Goal: Find contact information: Find contact information

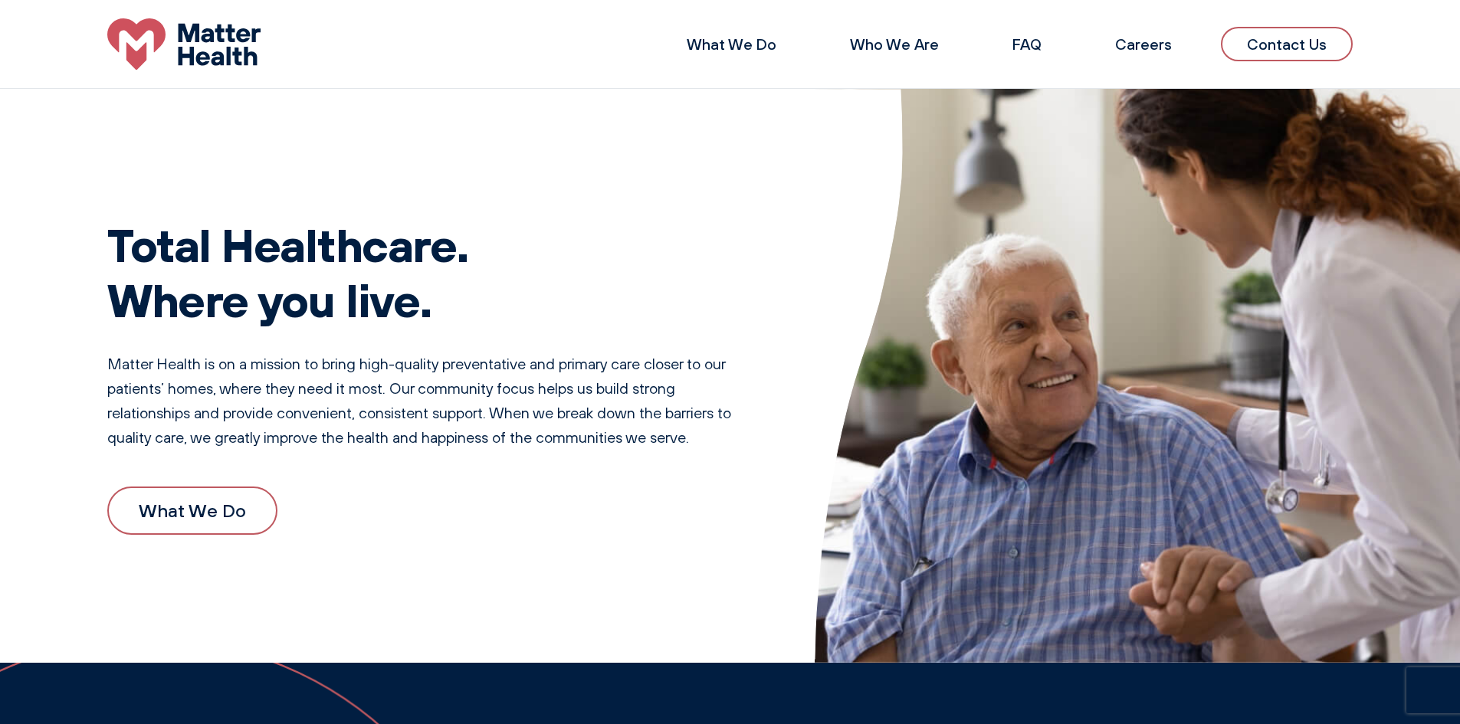
click at [1301, 34] on link "Contact Us" at bounding box center [1287, 44] width 132 height 34
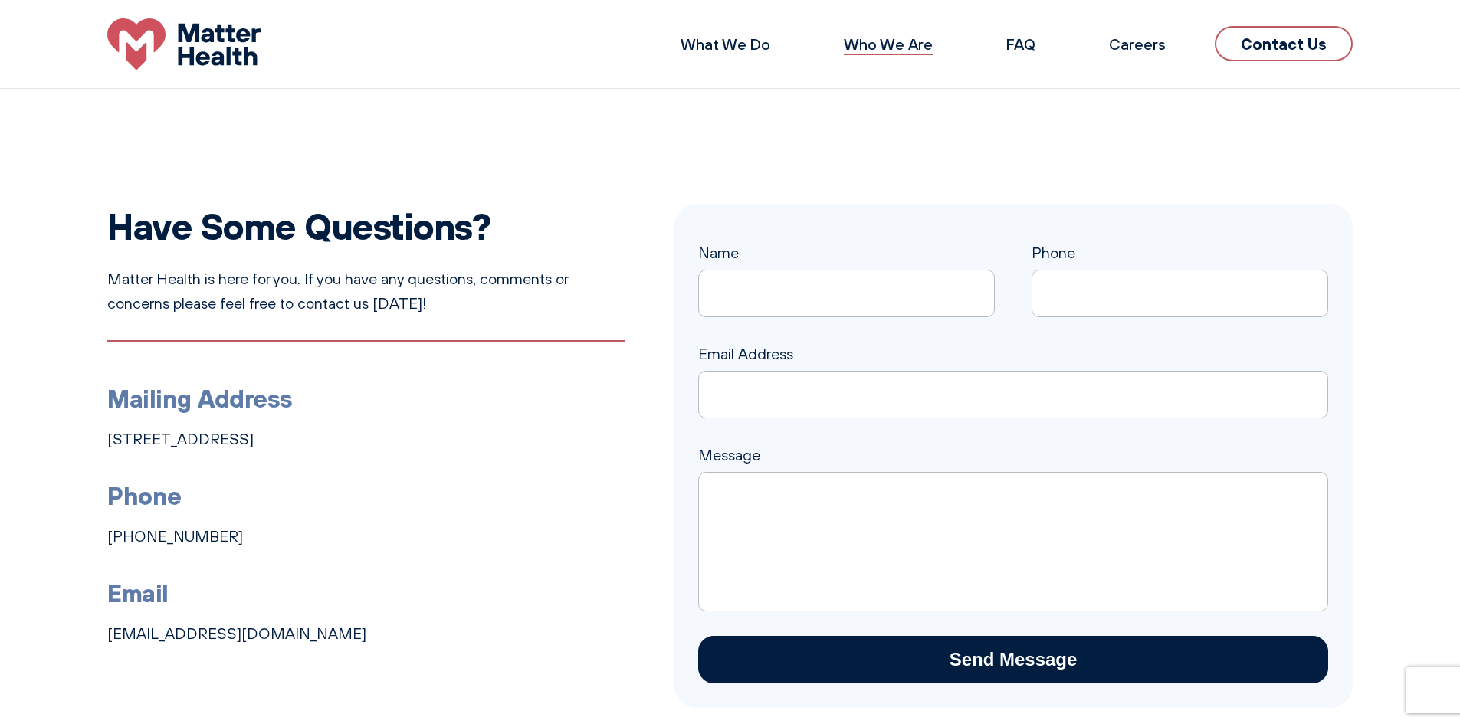
click at [890, 48] on link "Who We Are" at bounding box center [888, 43] width 89 height 19
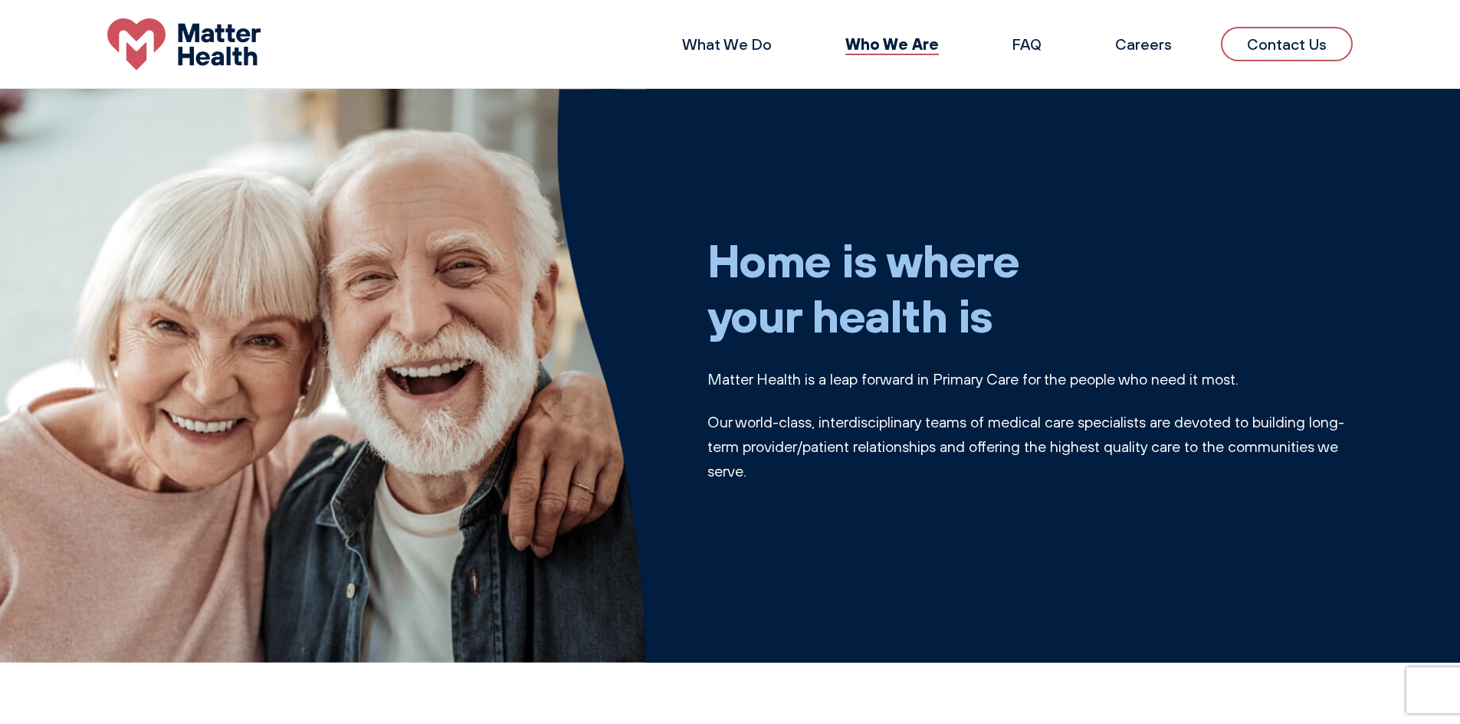
click at [1263, 36] on link "Contact Us" at bounding box center [1287, 44] width 132 height 34
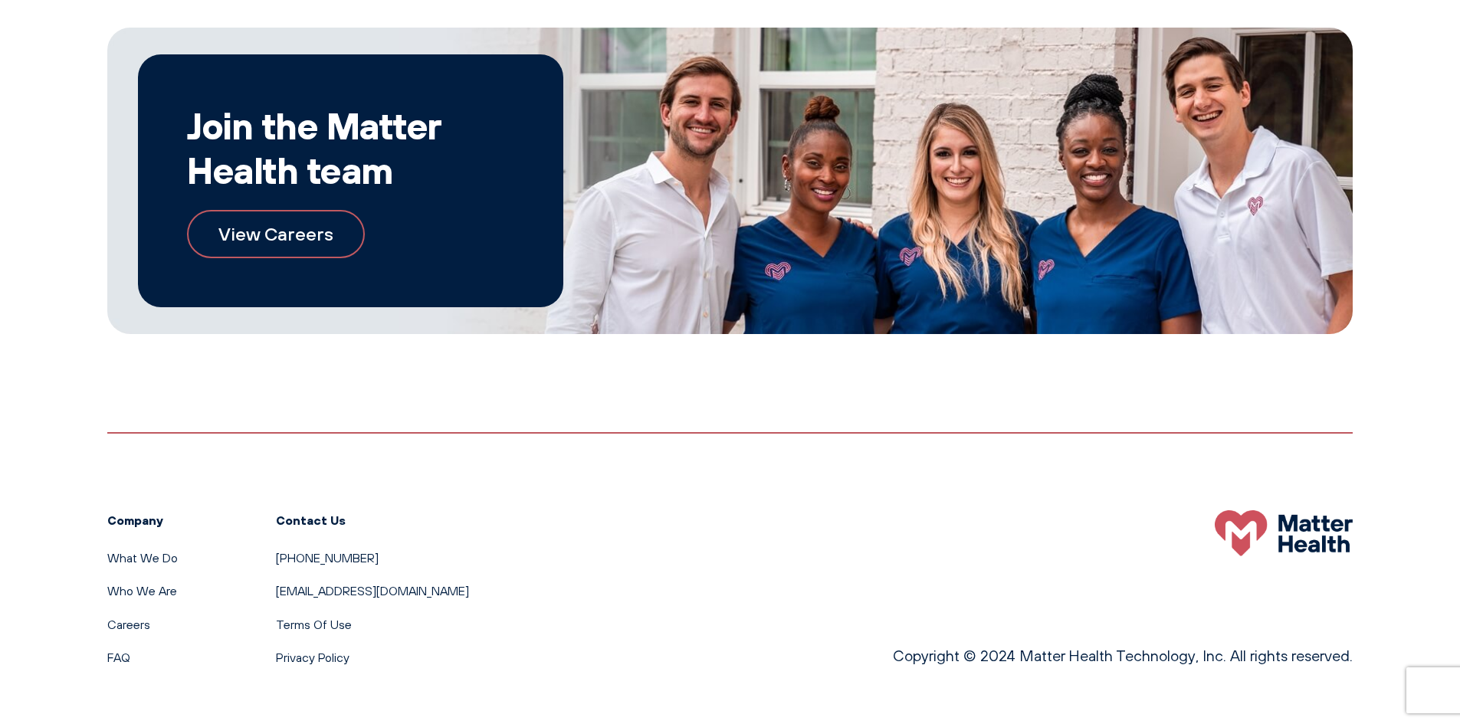
scroll to position [915, 0]
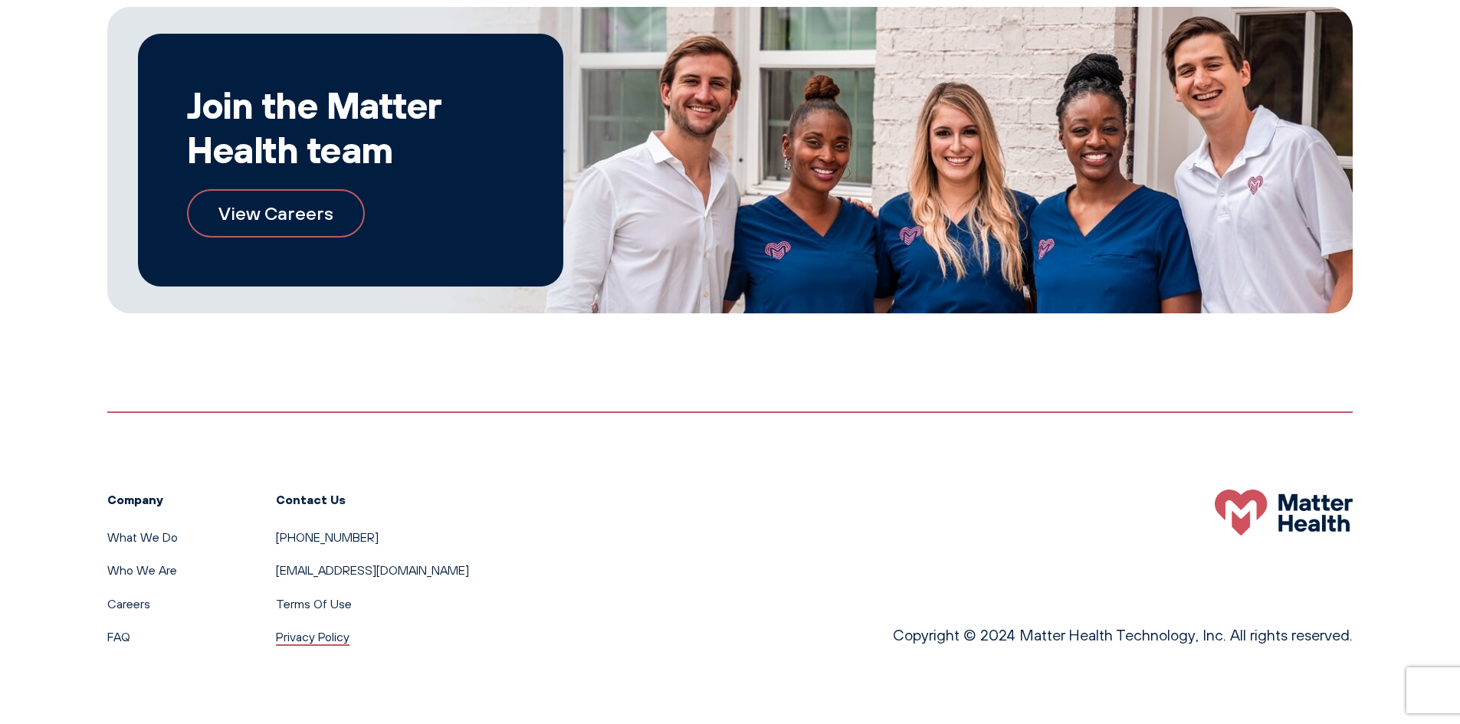
click at [311, 635] on link "Privacy Policy" at bounding box center [313, 636] width 74 height 15
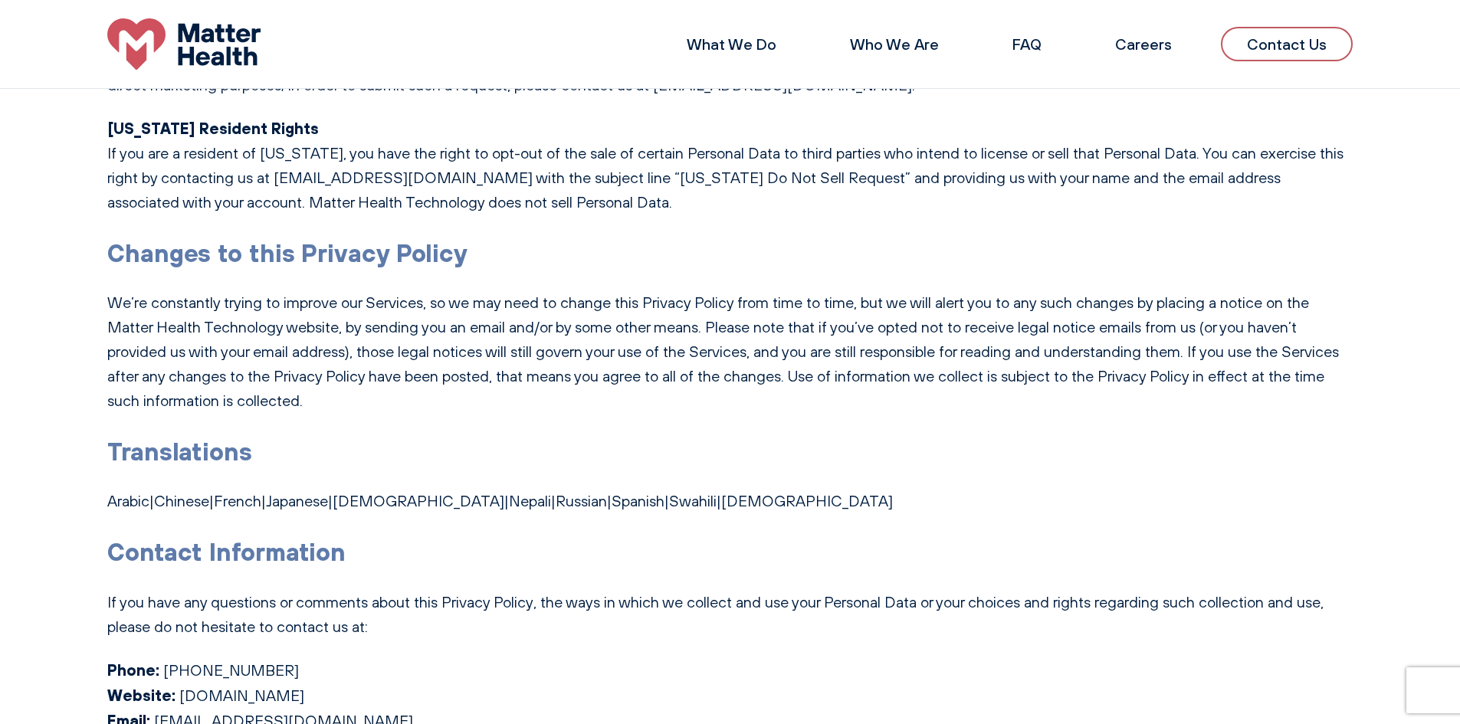
scroll to position [5951, 0]
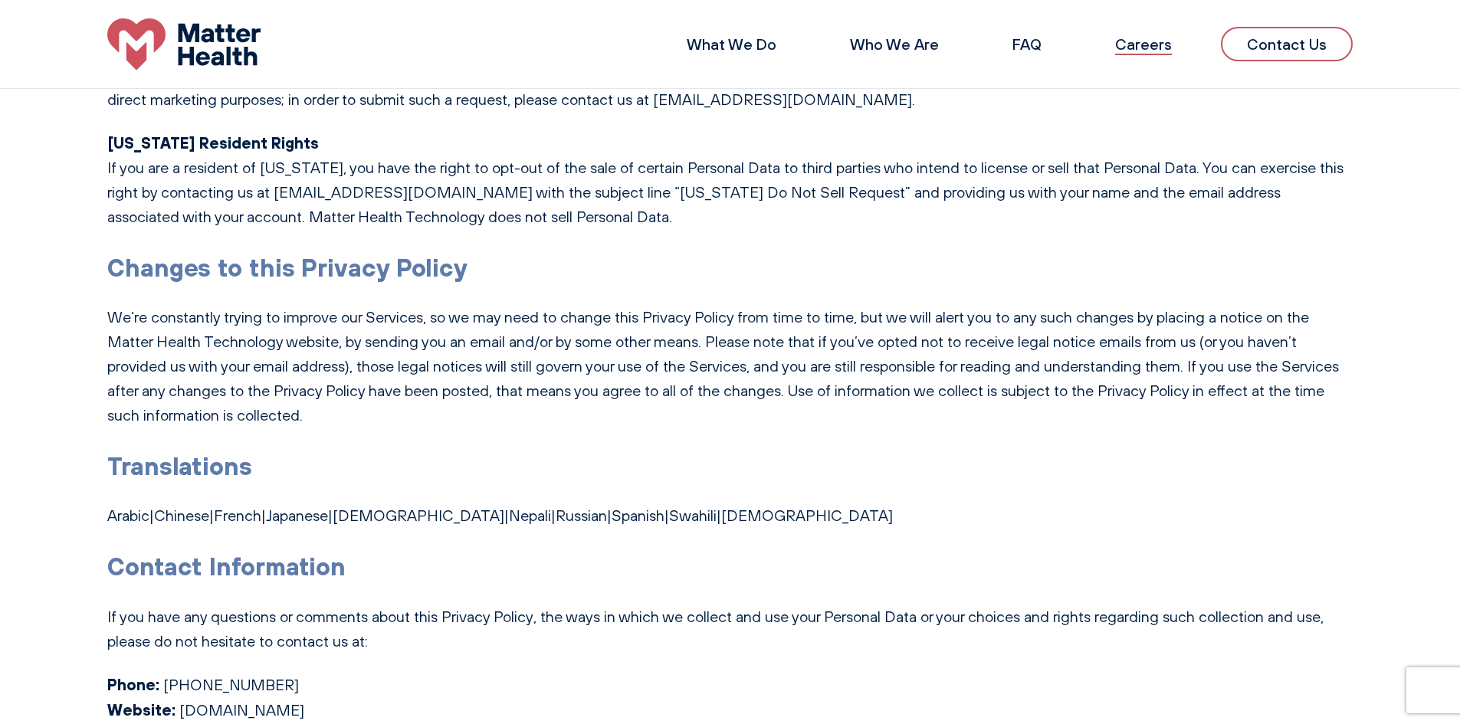
click at [1141, 46] on link "Careers" at bounding box center [1143, 43] width 57 height 19
click at [1289, 31] on link "Contact Us" at bounding box center [1287, 44] width 132 height 34
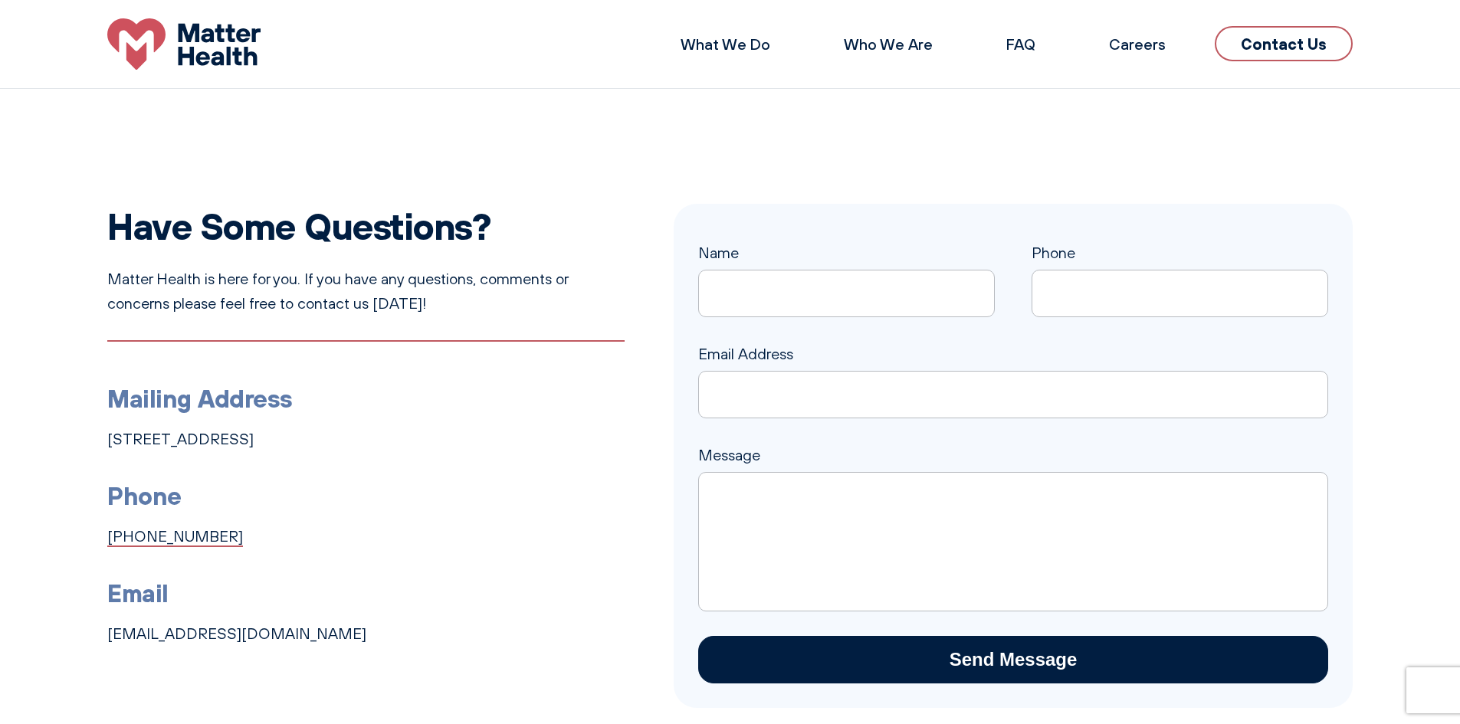
drag, startPoint x: 218, startPoint y: 537, endPoint x: 110, endPoint y: 540, distance: 108.2
click at [110, 540] on li "Phone 615-570-2330" at bounding box center [365, 512] width 517 height 73
copy link "[PHONE_NUMBER]"
drag, startPoint x: 345, startPoint y: 626, endPoint x: 108, endPoint y: 636, distance: 237.1
click at [107, 638] on li "Email support@matterhealthcare.com" at bounding box center [365, 609] width 517 height 73
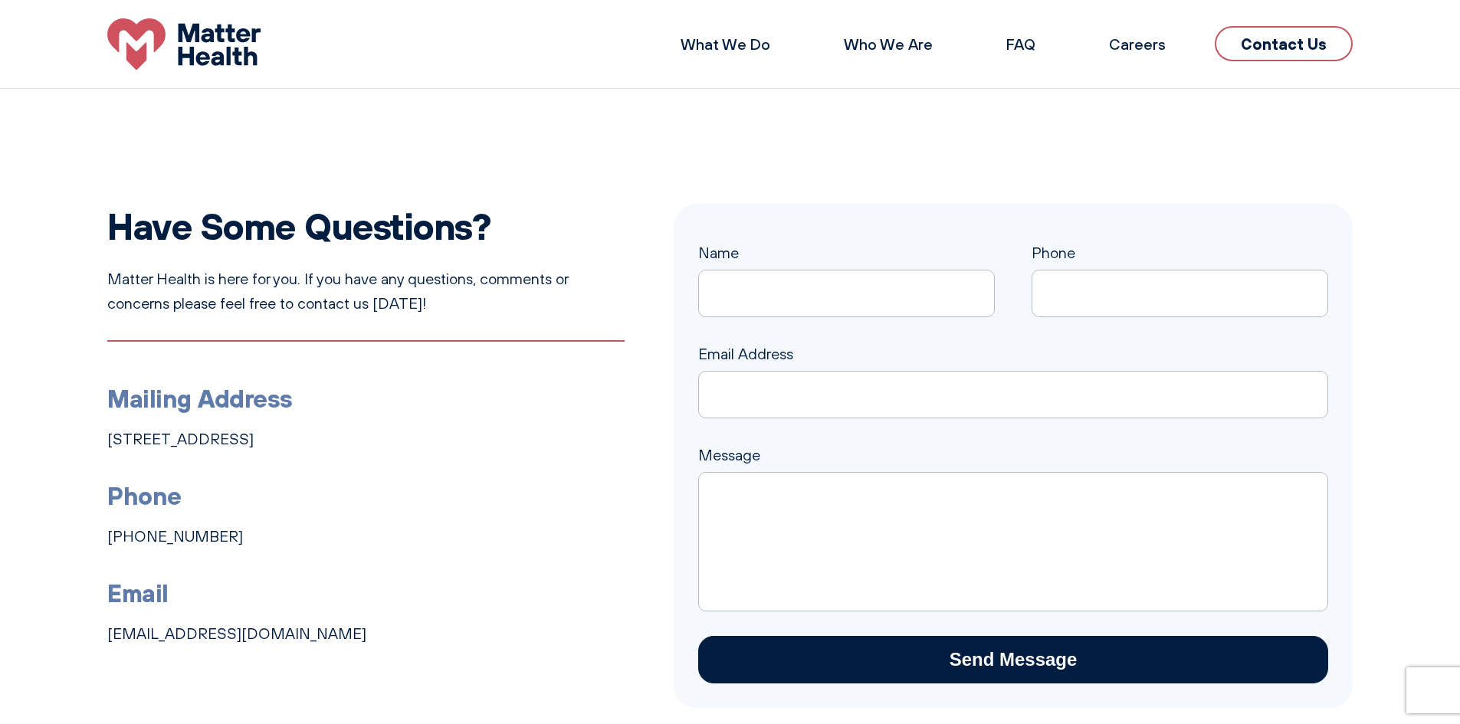
copy link "support@matterhealthcare.com"
click at [1036, 41] on link "FAQ" at bounding box center [1021, 43] width 29 height 19
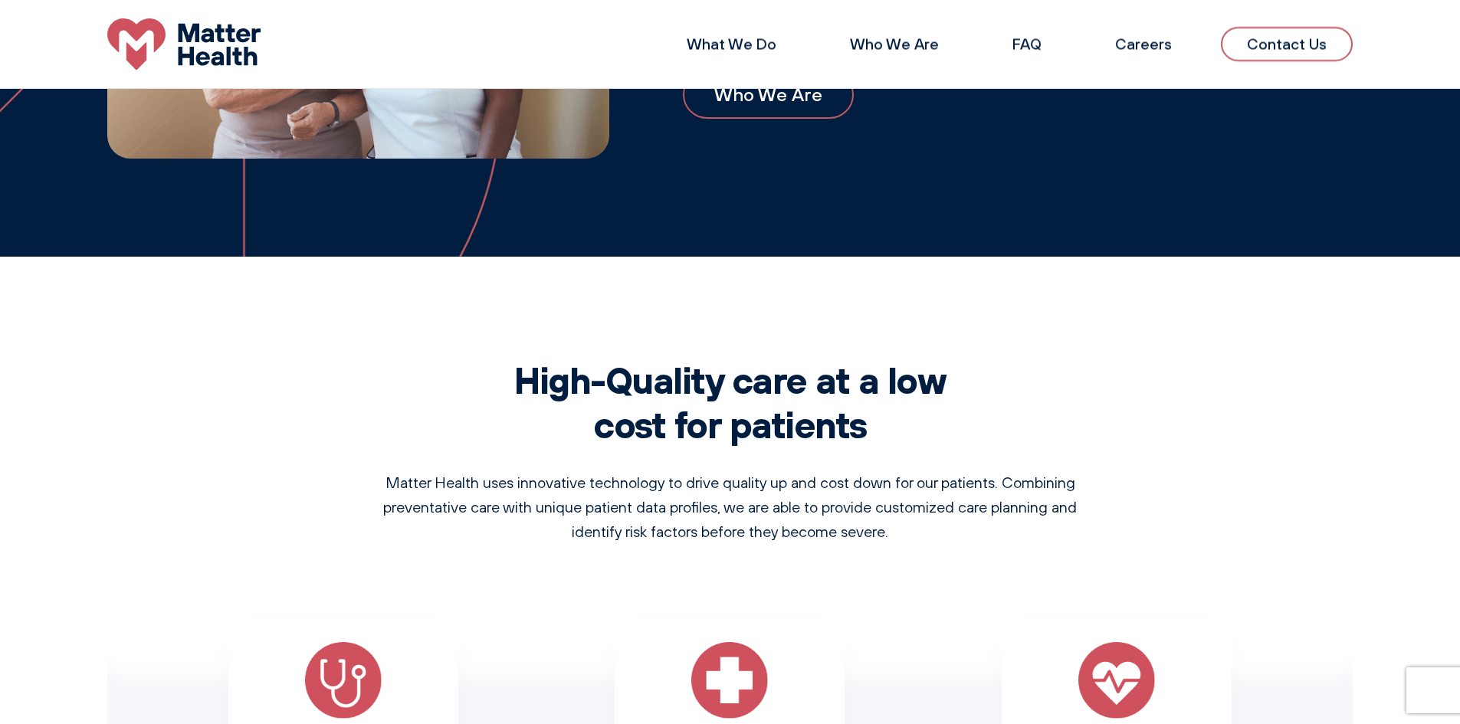
scroll to position [895, 0]
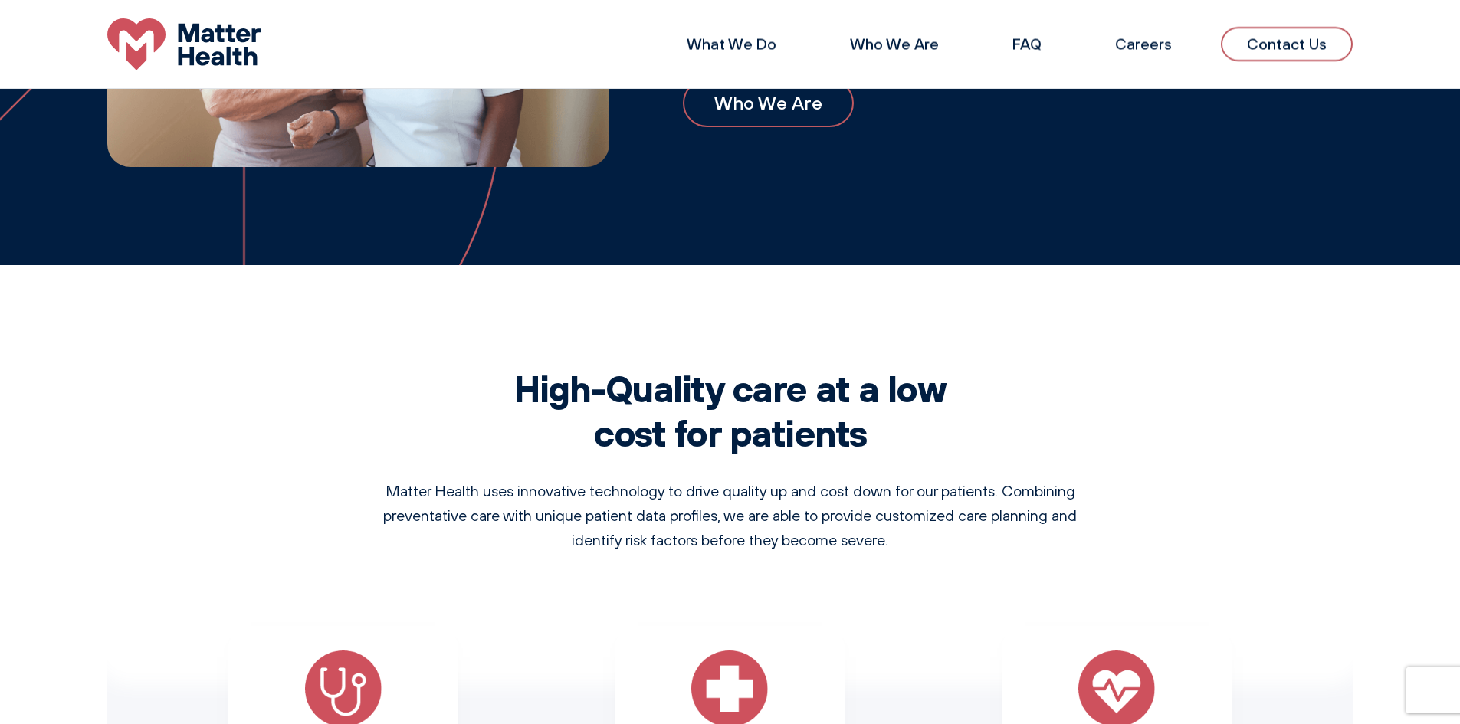
click at [760, 28] on li "What We Do" at bounding box center [731, 44] width 139 height 37
click at [751, 41] on link "What We Do" at bounding box center [732, 43] width 90 height 19
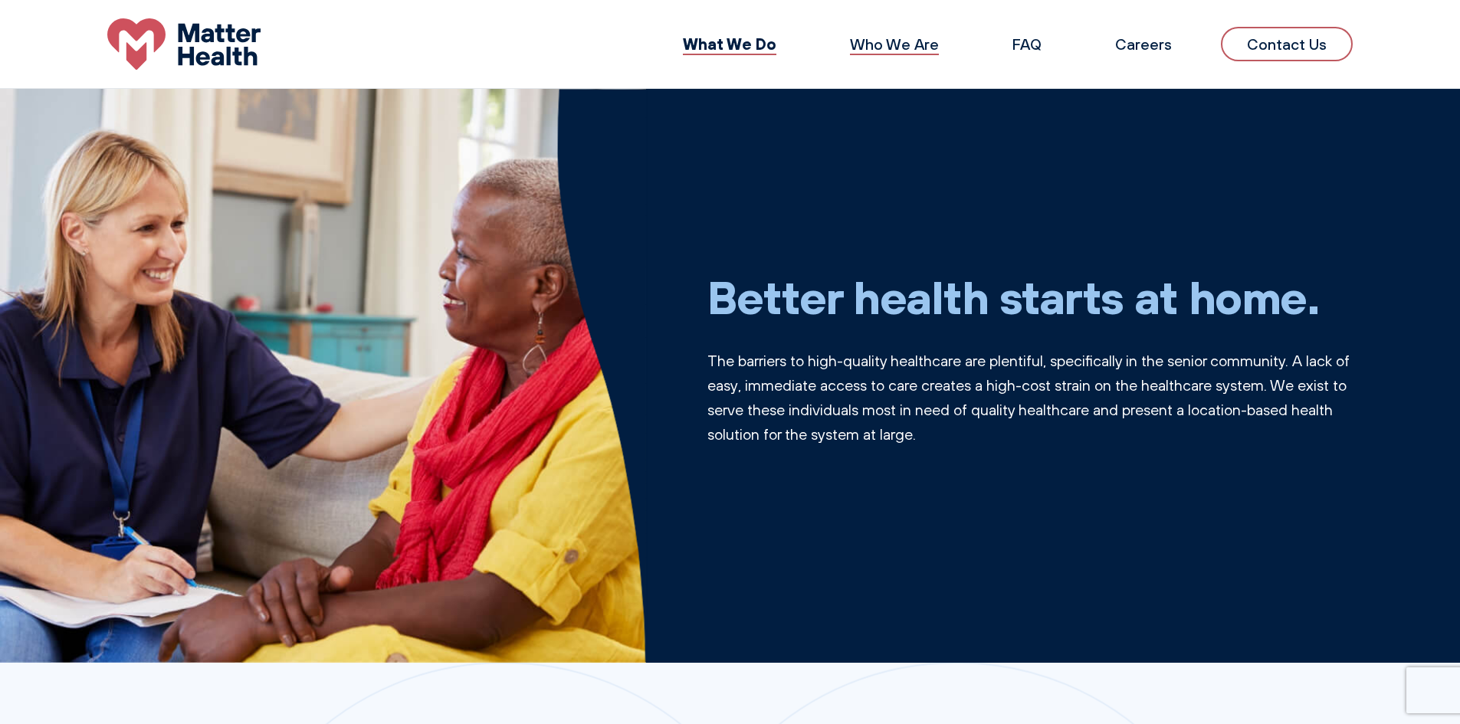
click at [888, 39] on link "Who We Are" at bounding box center [894, 43] width 89 height 19
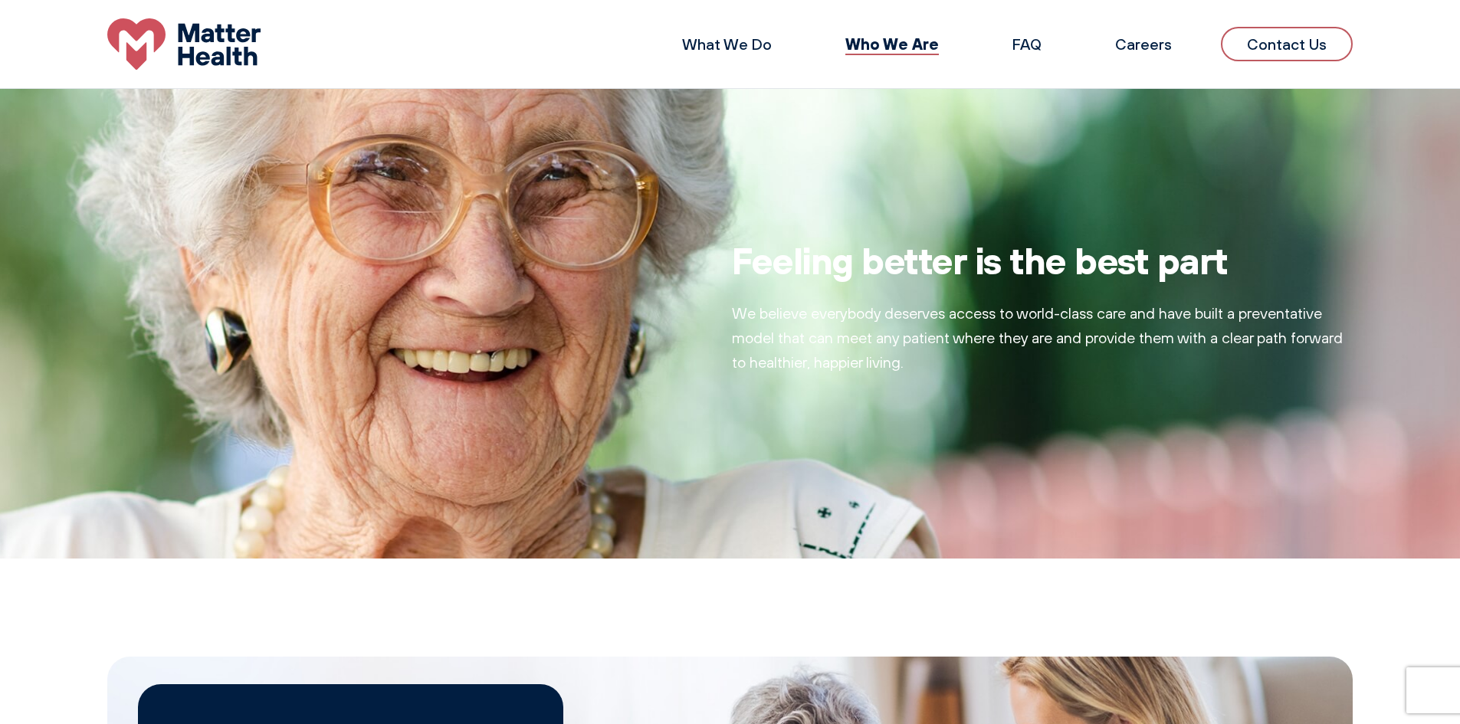
scroll to position [1001, 0]
